Goal: Task Accomplishment & Management: Manage account settings

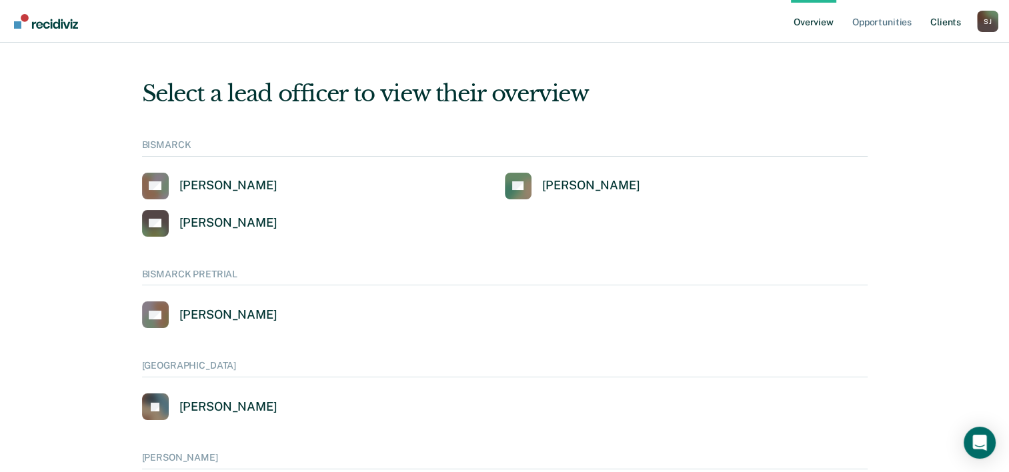
click at [941, 23] on link "Client s" at bounding box center [946, 21] width 36 height 43
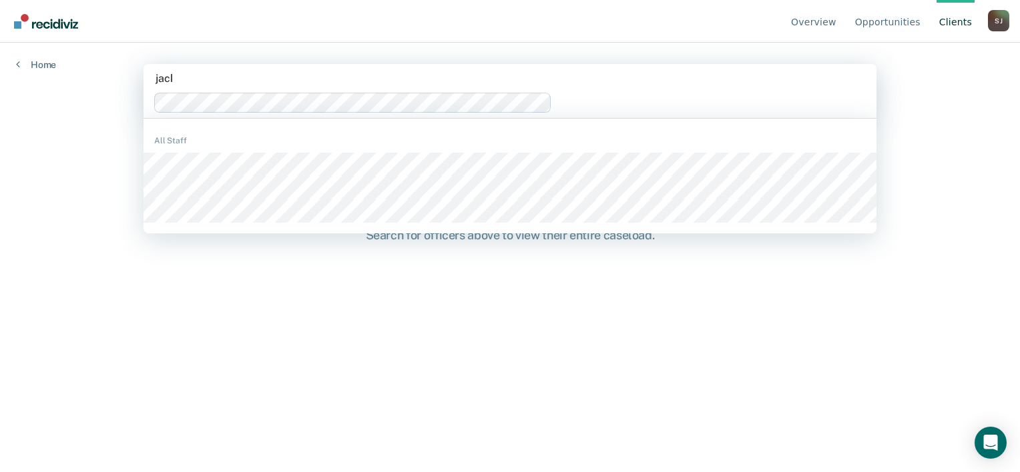
type input "jacks"
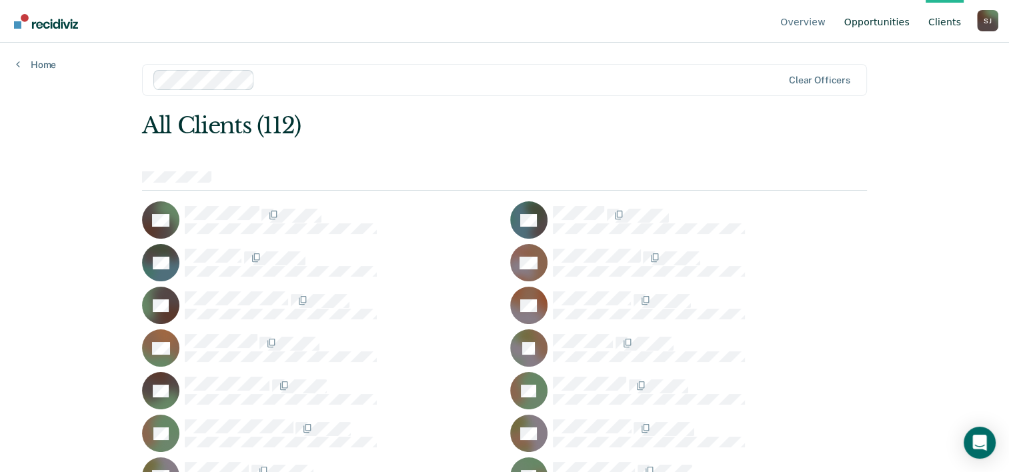
click at [887, 27] on link "Opportunities" at bounding box center [877, 21] width 71 height 43
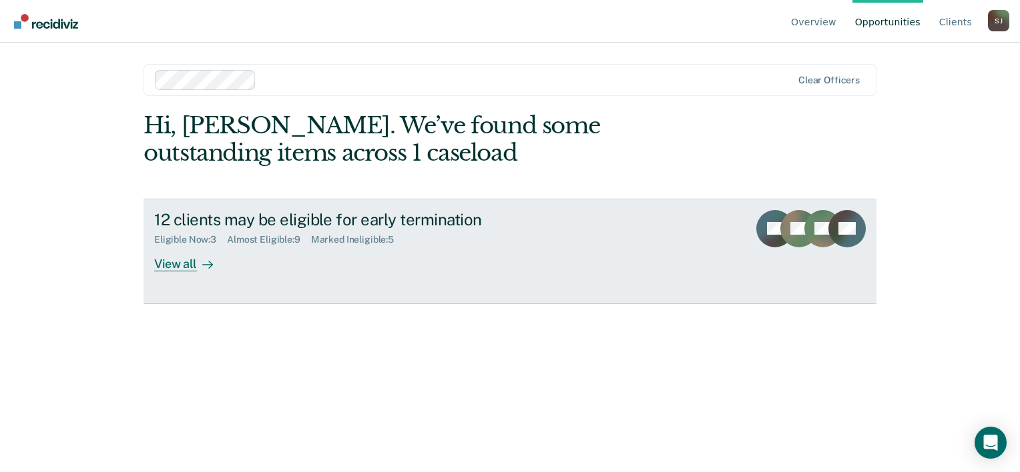
click at [197, 263] on div at bounding box center [205, 263] width 16 height 15
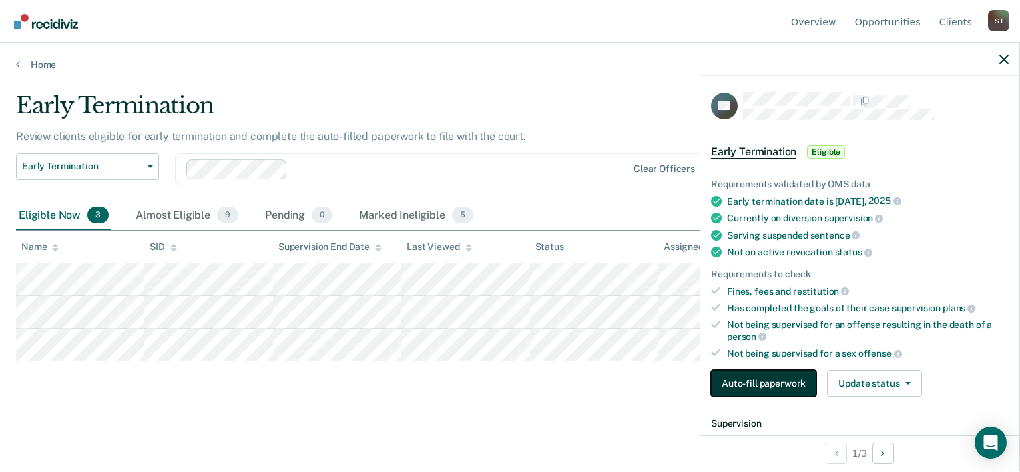
click at [777, 372] on button "Auto-fill paperwork" at bounding box center [763, 383] width 105 height 27
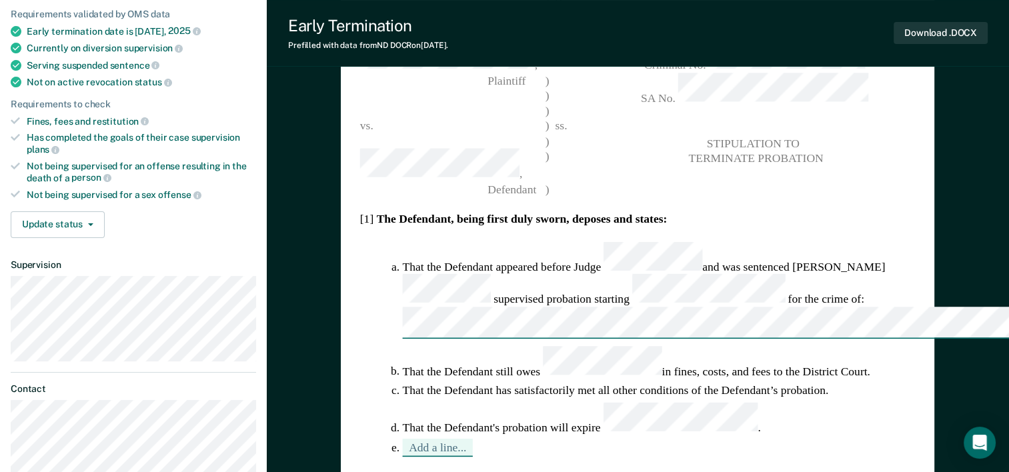
type textarea "x"
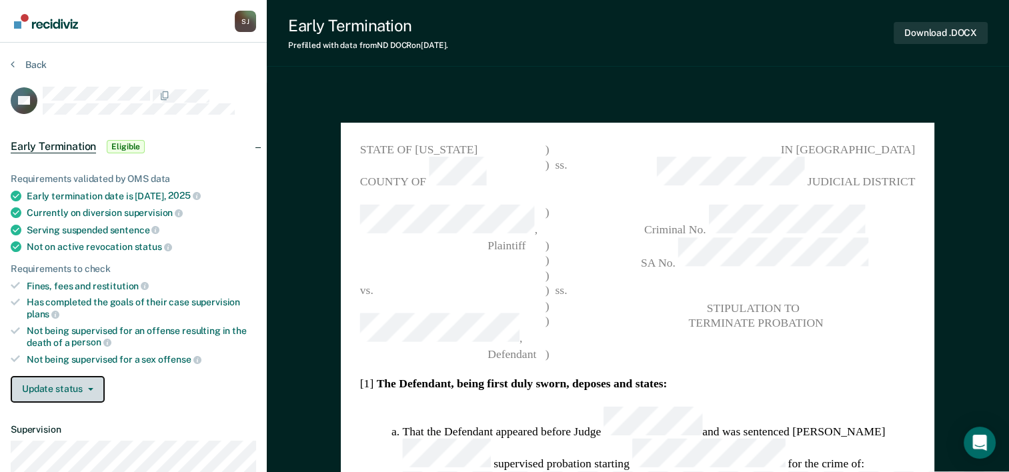
click at [31, 376] on button "Update status" at bounding box center [58, 389] width 94 height 27
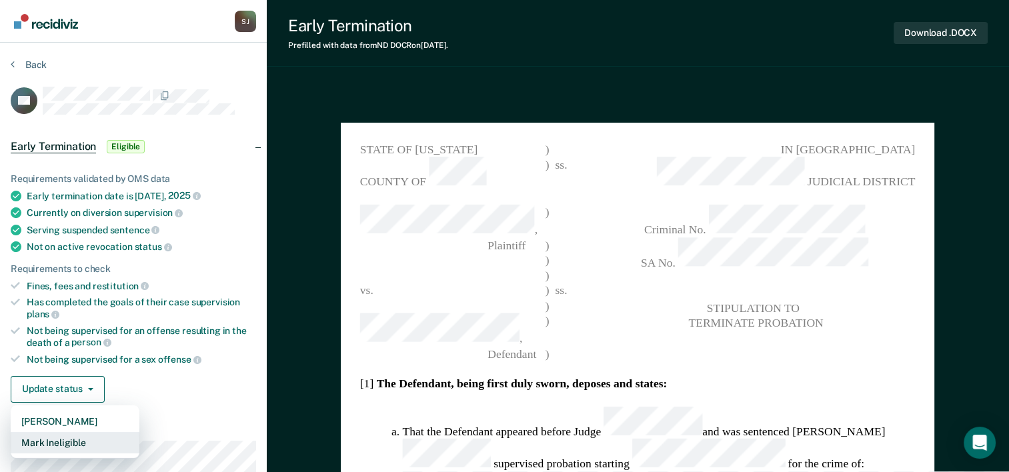
click at [43, 435] on button "Mark Ineligible" at bounding box center [75, 442] width 129 height 21
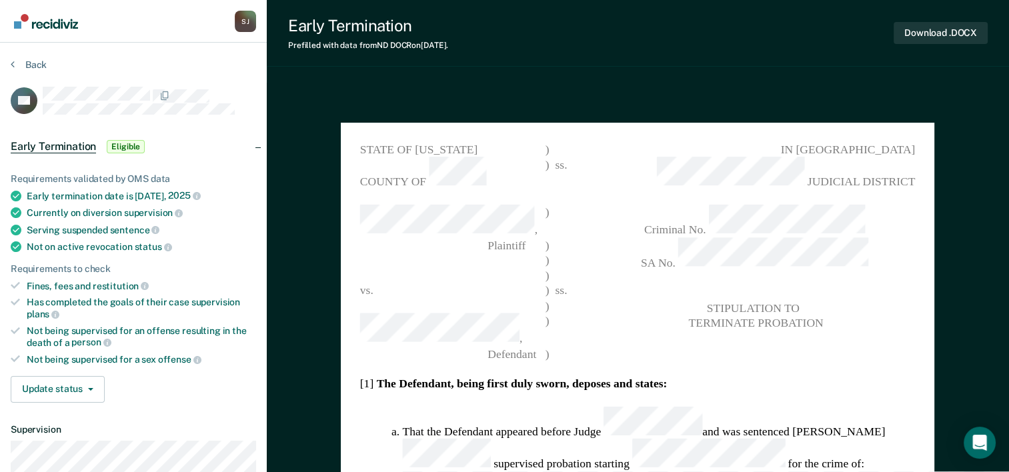
type textarea "x"
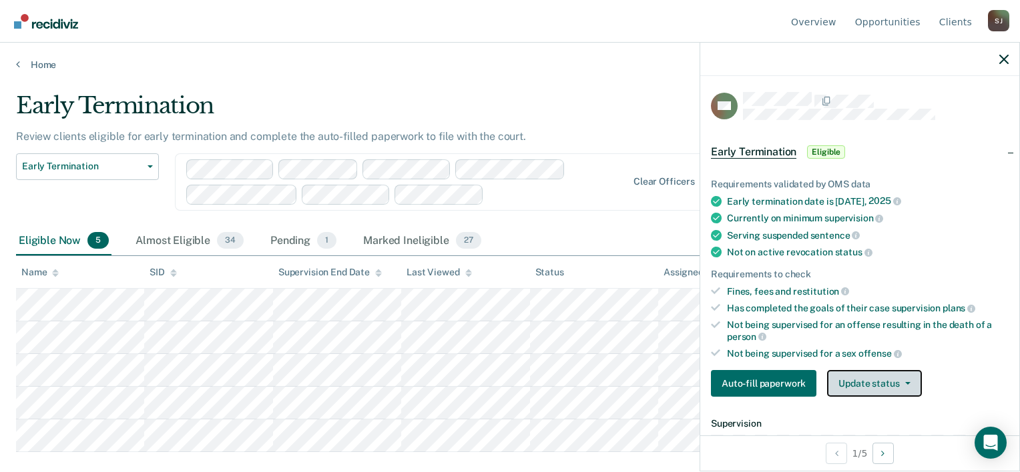
click at [846, 382] on button "Update status" at bounding box center [874, 383] width 94 height 27
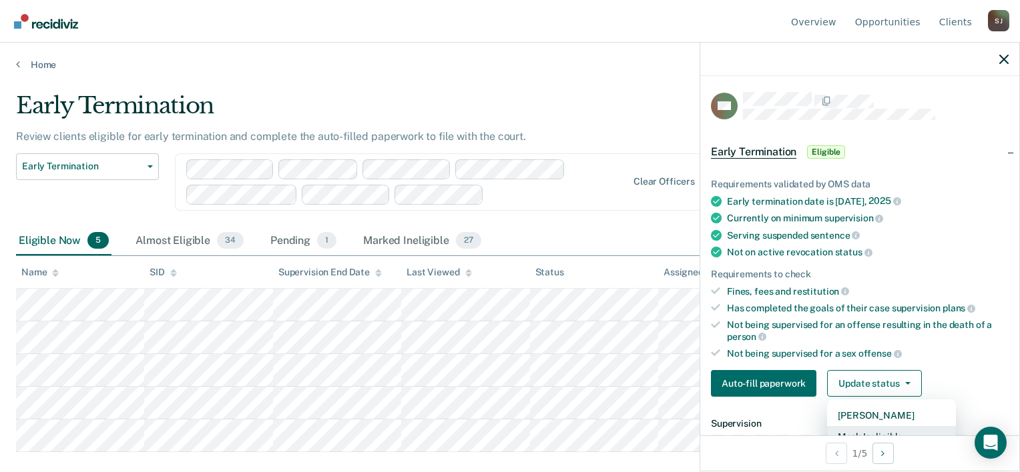
scroll to position [6, 0]
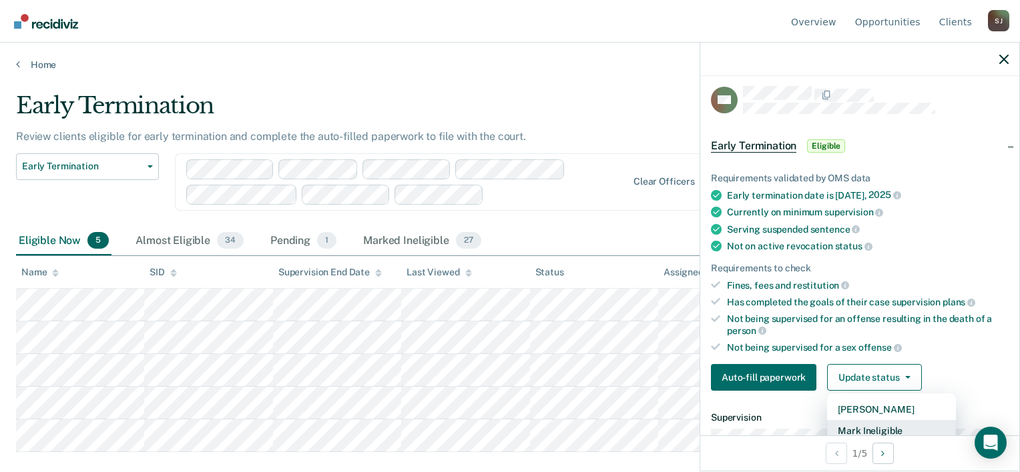
click at [858, 424] on button "Mark Ineligible" at bounding box center [891, 430] width 129 height 21
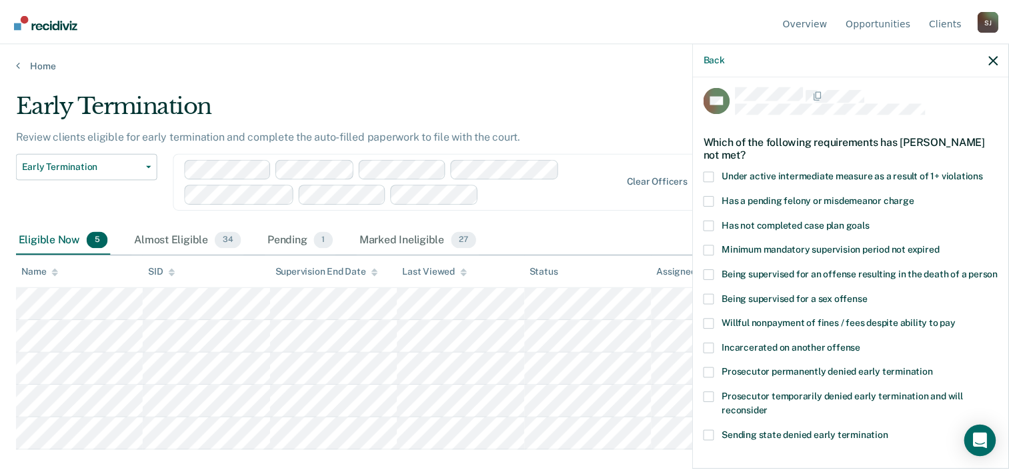
scroll to position [193, 0]
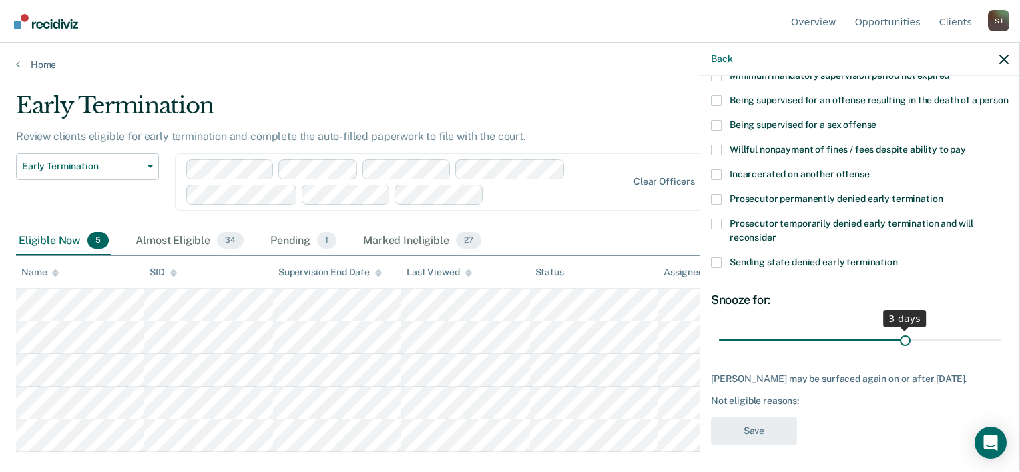
type input "4"
drag, startPoint x: 980, startPoint y: 344, endPoint x: 991, endPoint y: 336, distance: 13.0
click at [991, 336] on input "range" at bounding box center [860, 340] width 282 height 23
click at [1000, 61] on icon "button" at bounding box center [1003, 59] width 9 height 9
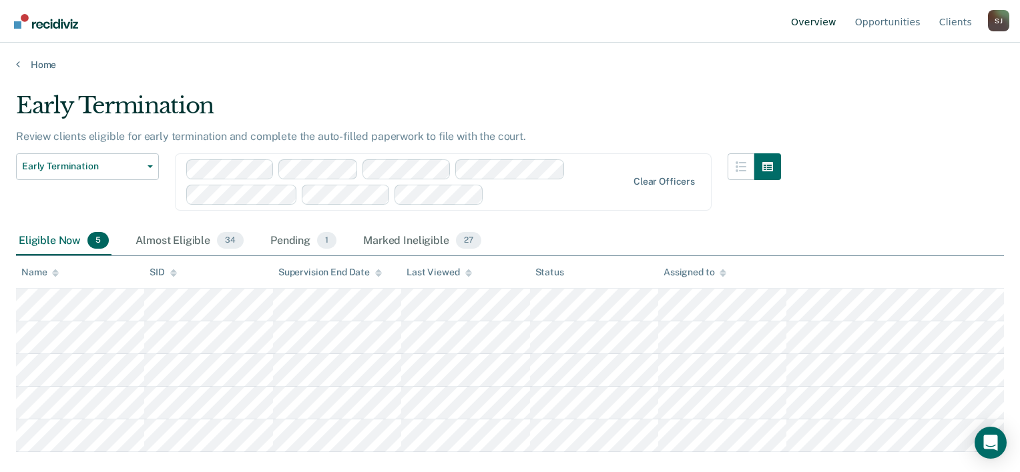
click at [826, 19] on link "Overview" at bounding box center [813, 21] width 51 height 43
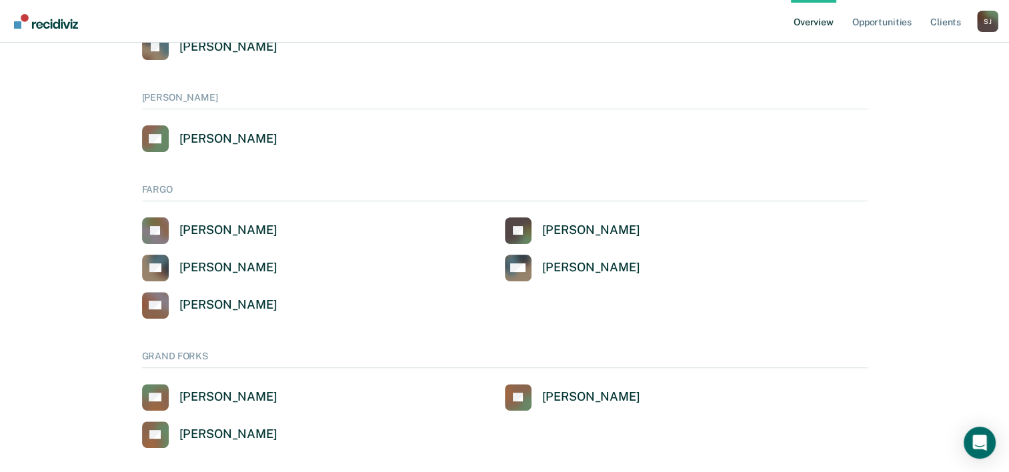
scroll to position [360, 0]
click at [191, 272] on div "[PERSON_NAME]" at bounding box center [228, 268] width 98 height 15
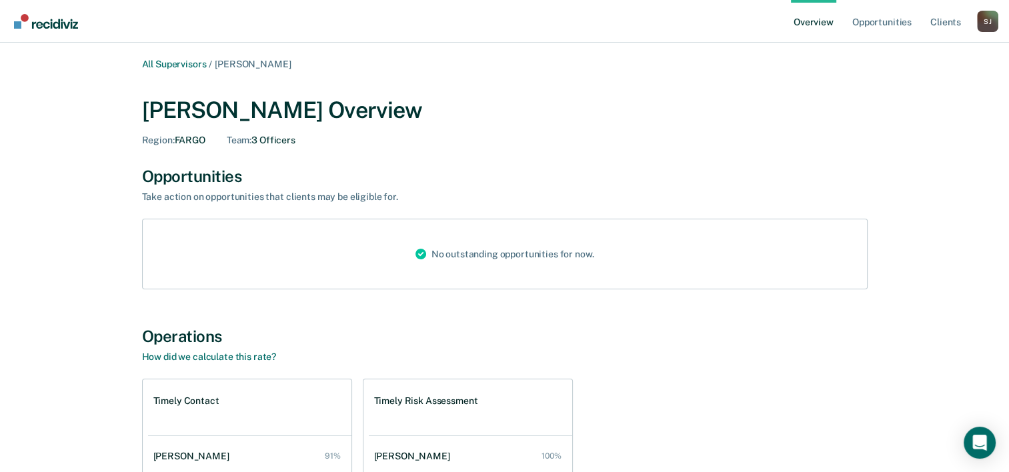
click at [815, 25] on link "Overview" at bounding box center [813, 21] width 45 height 43
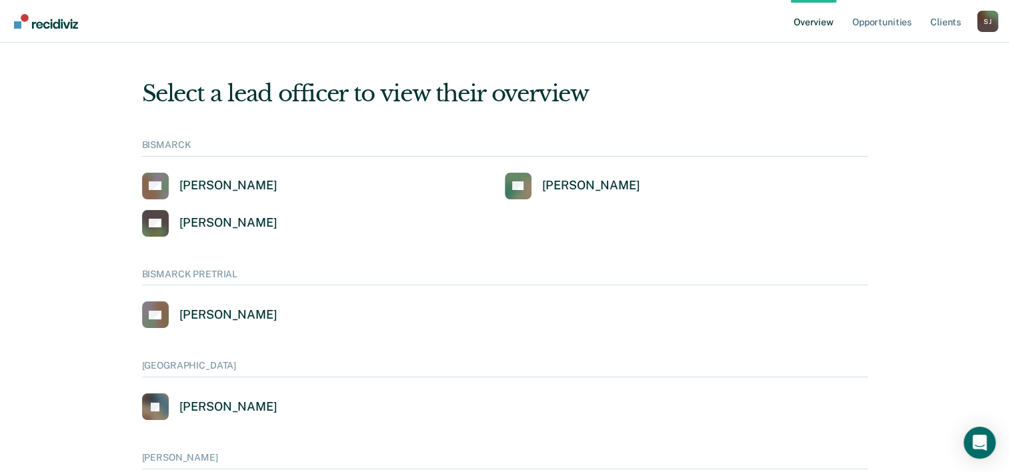
click at [982, 16] on div "S J" at bounding box center [987, 21] width 21 height 21
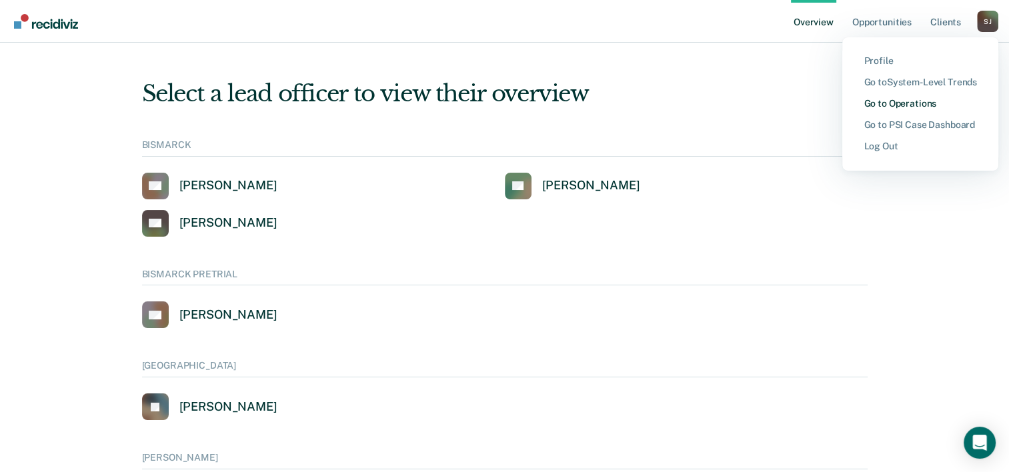
click at [899, 103] on link "Go to Operations" at bounding box center [920, 103] width 113 height 11
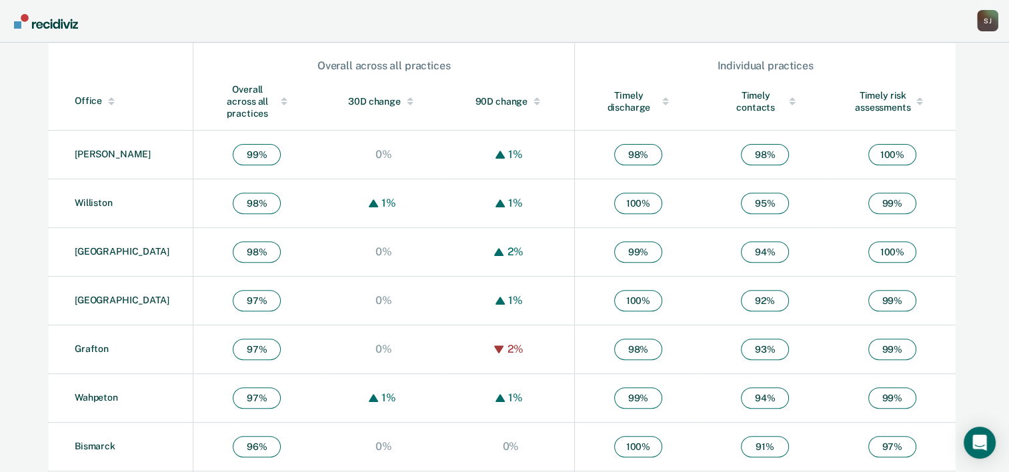
scroll to position [459, 0]
click at [110, 160] on link "Washburn" at bounding box center [113, 155] width 76 height 11
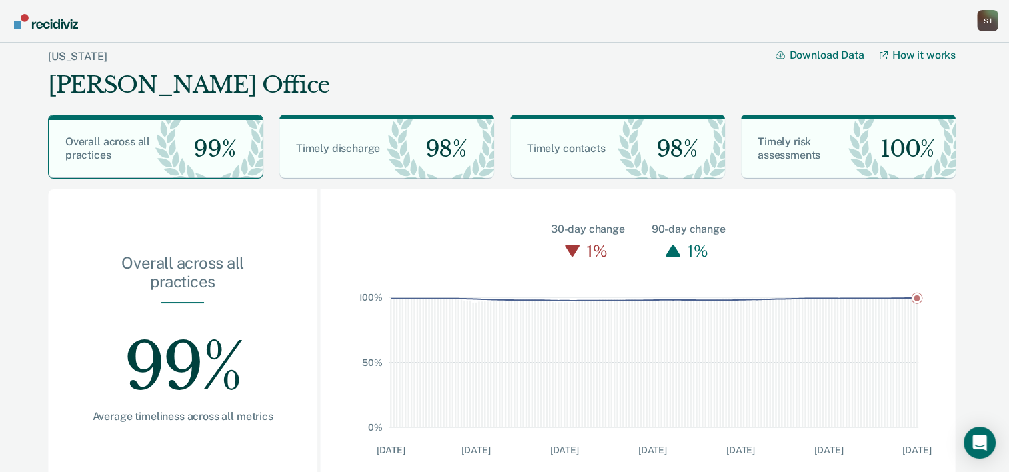
click at [984, 27] on div "S J" at bounding box center [987, 20] width 21 height 21
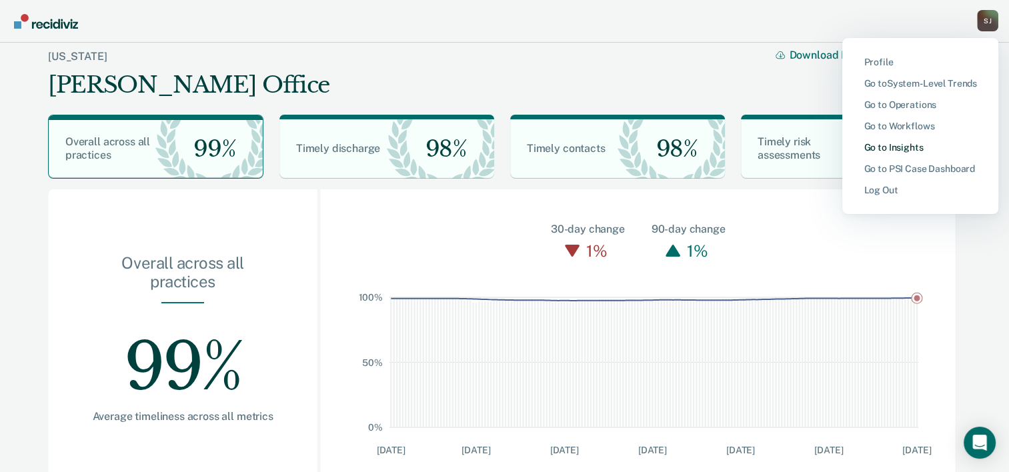
click at [882, 145] on link "Go to Insights" at bounding box center [920, 147] width 113 height 11
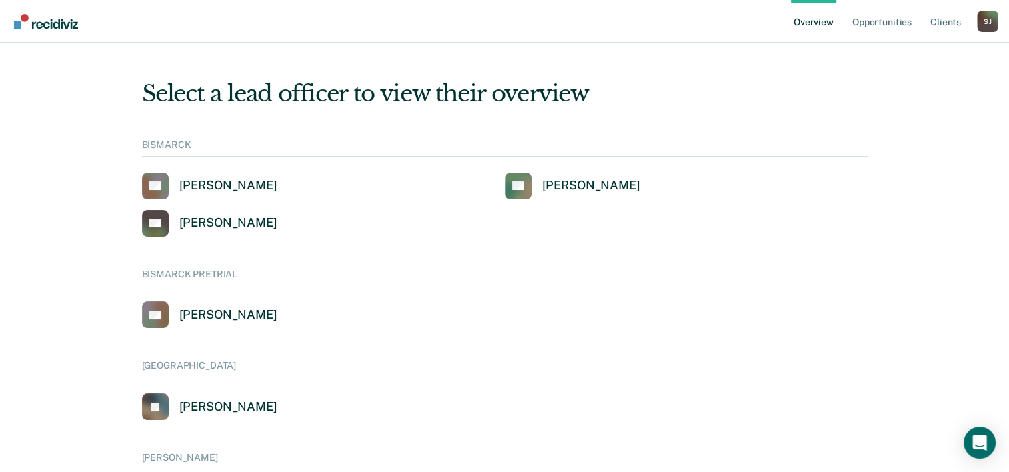
click at [981, 29] on div "S J" at bounding box center [987, 21] width 21 height 21
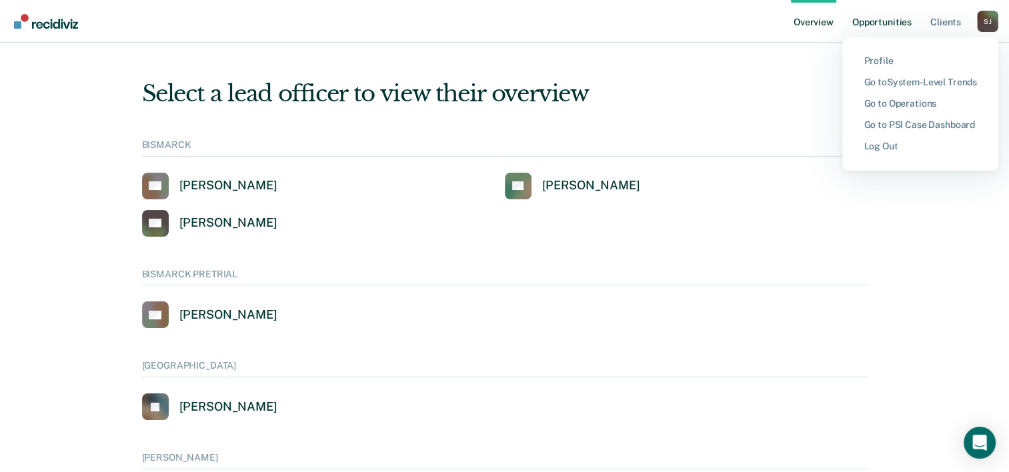
click at [894, 28] on link "Opportunities" at bounding box center [882, 21] width 65 height 43
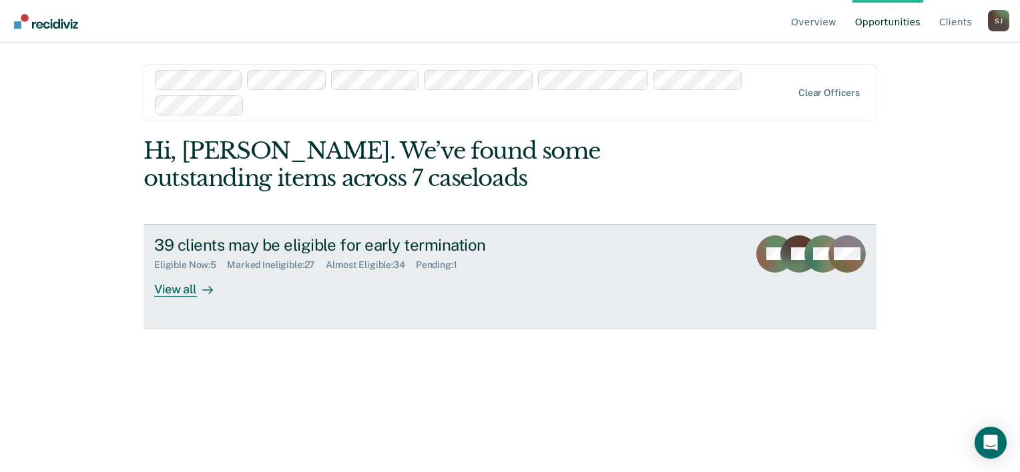
click at [188, 292] on div "View all" at bounding box center [191, 284] width 75 height 26
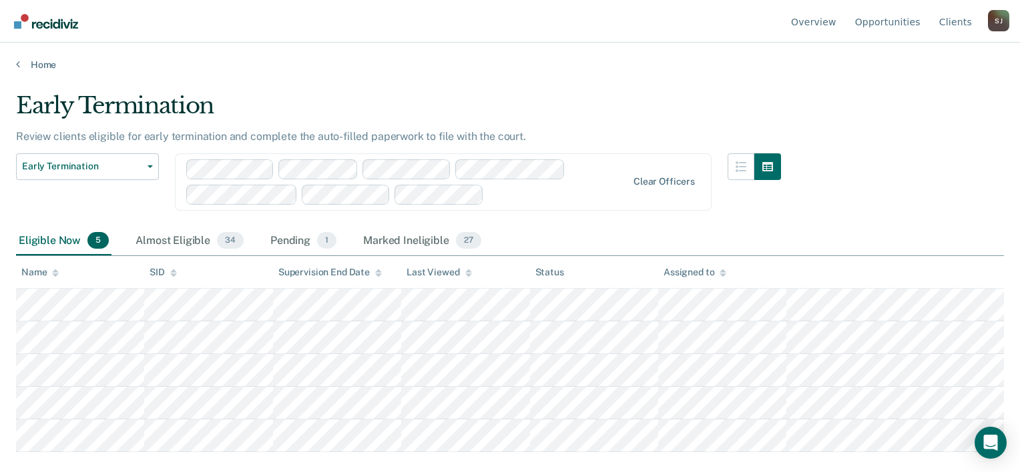
click at [994, 29] on div "S J" at bounding box center [997, 20] width 21 height 21
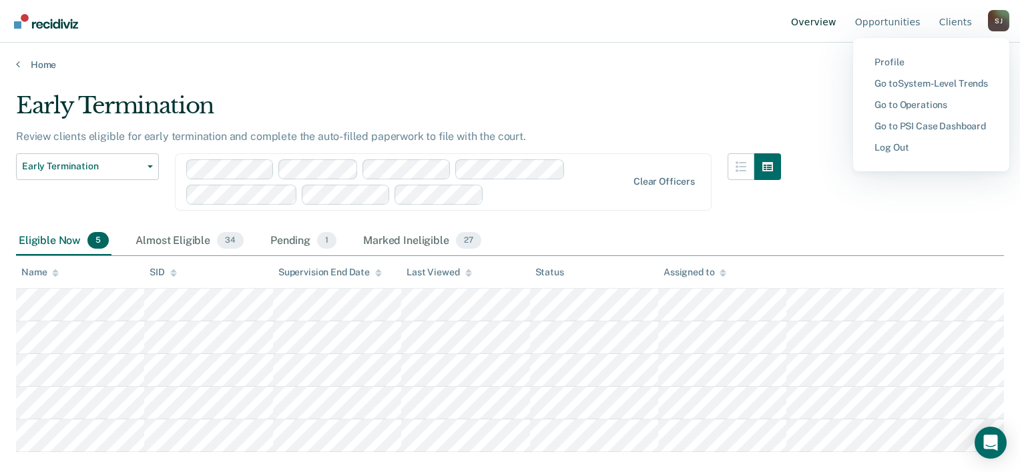
click at [828, 25] on link "Overview" at bounding box center [813, 21] width 51 height 43
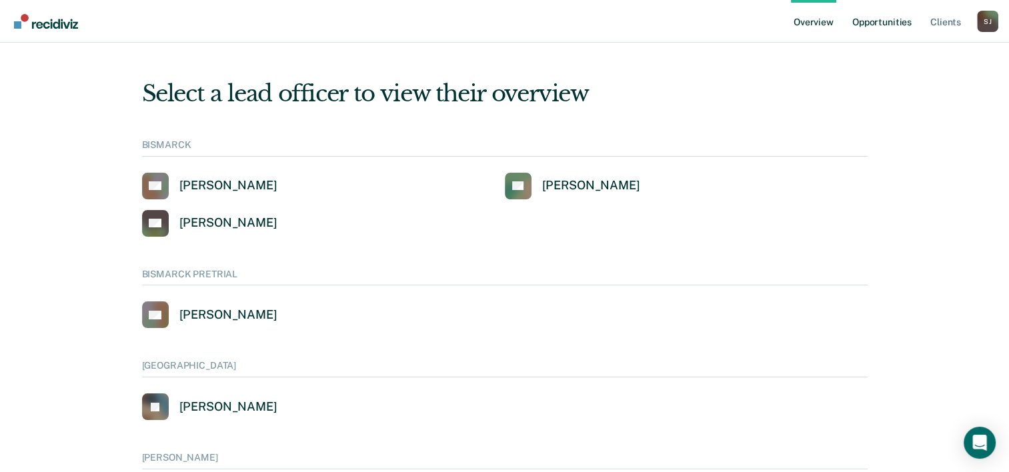
click at [867, 24] on link "Opportunities" at bounding box center [882, 21] width 65 height 43
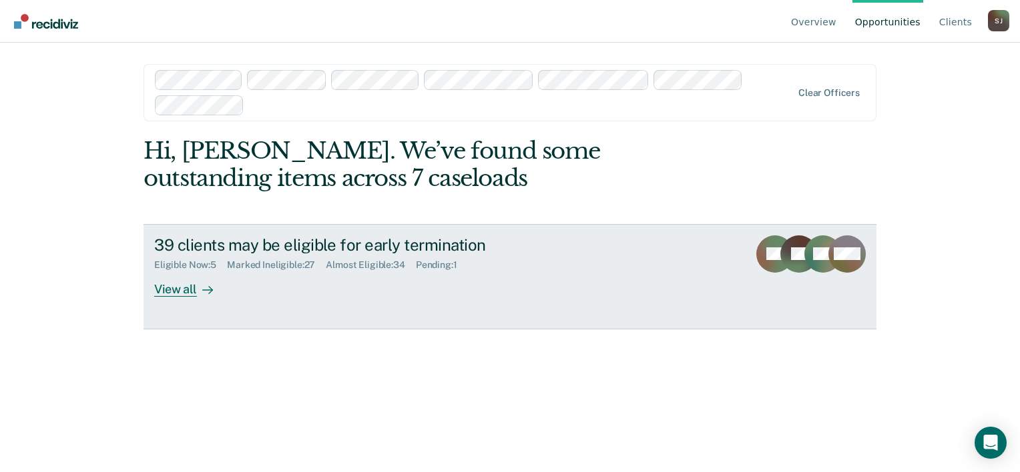
click at [170, 283] on div "View all" at bounding box center [191, 284] width 75 height 26
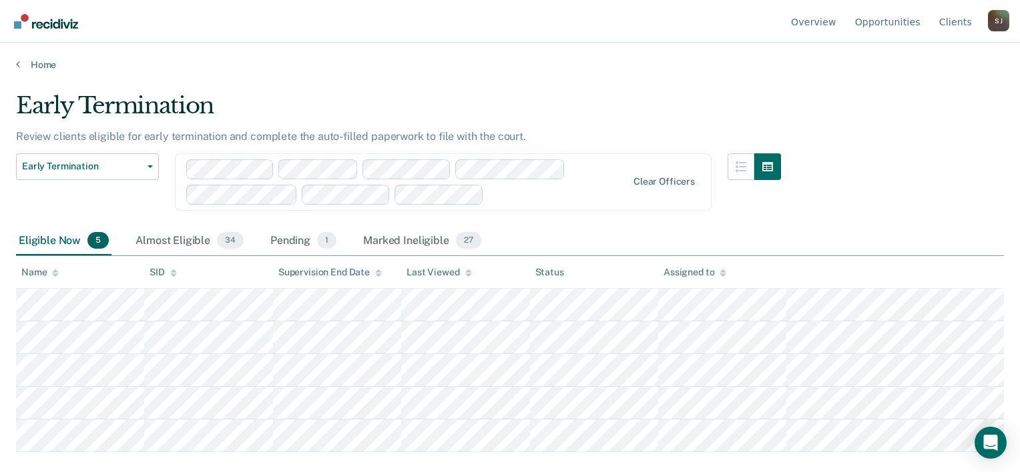
click at [988, 20] on div "S J" at bounding box center [997, 20] width 21 height 21
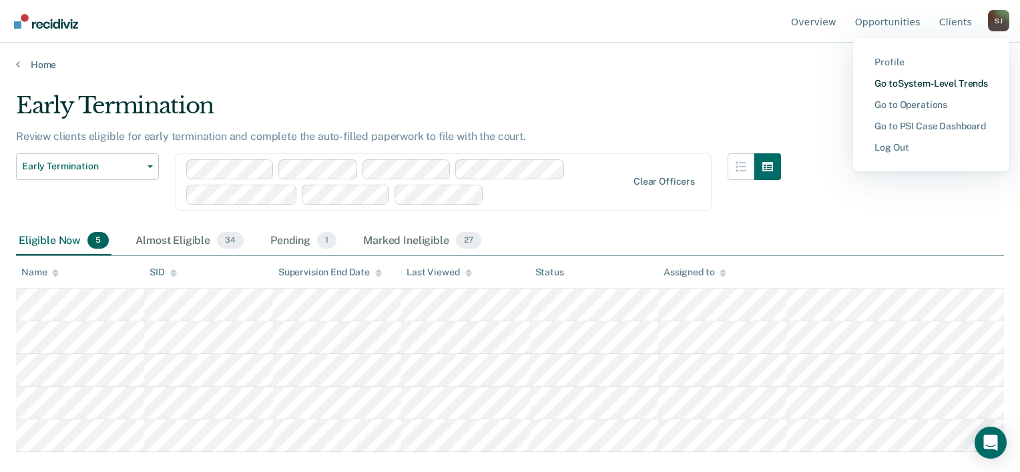
click at [929, 87] on link "Go to System-Level Trends" at bounding box center [930, 83] width 113 height 11
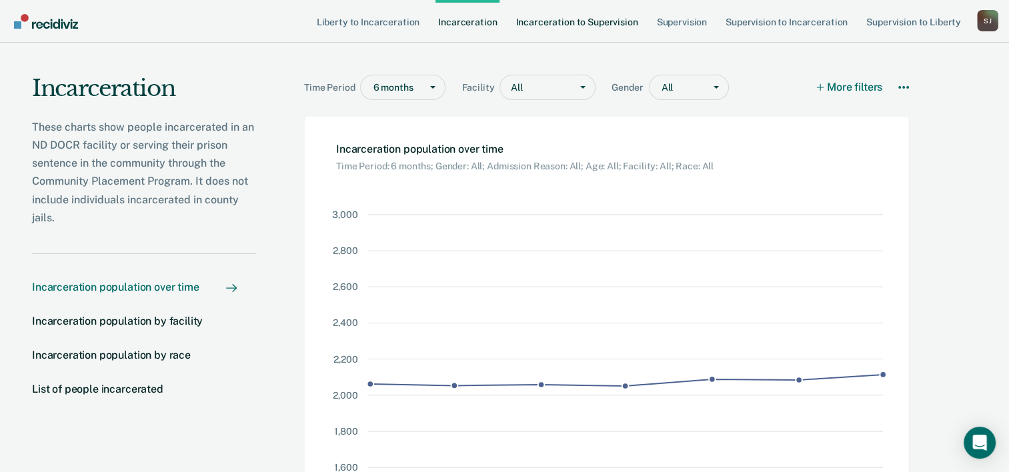
click at [579, 32] on link "Incarceration to Supervision" at bounding box center [576, 21] width 127 height 43
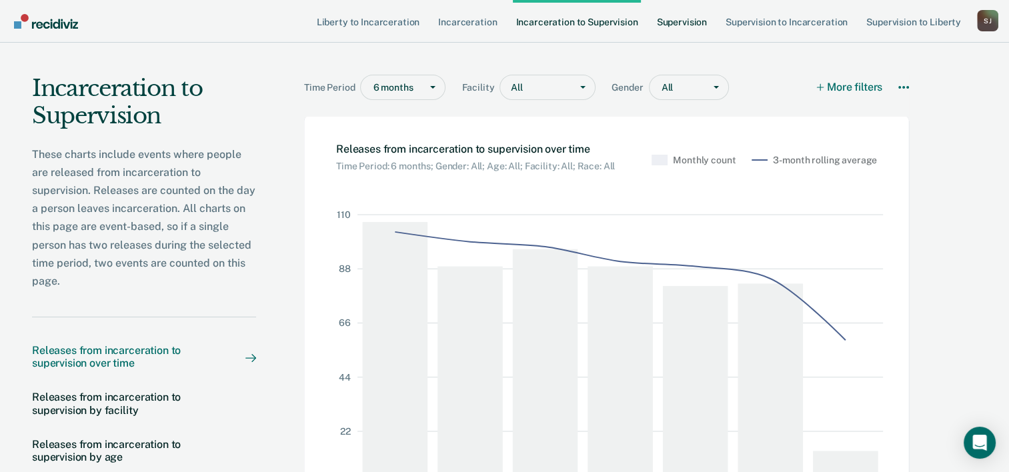
click at [674, 34] on link "Supervision" at bounding box center [682, 21] width 55 height 43
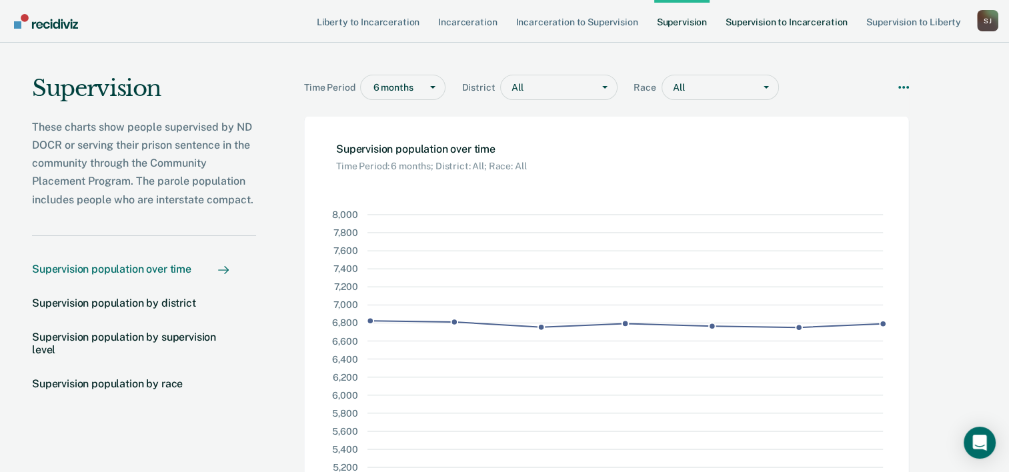
click at [749, 32] on link "Supervision to Incarceration" at bounding box center [786, 21] width 127 height 43
